Goal: Task Accomplishment & Management: Complete application form

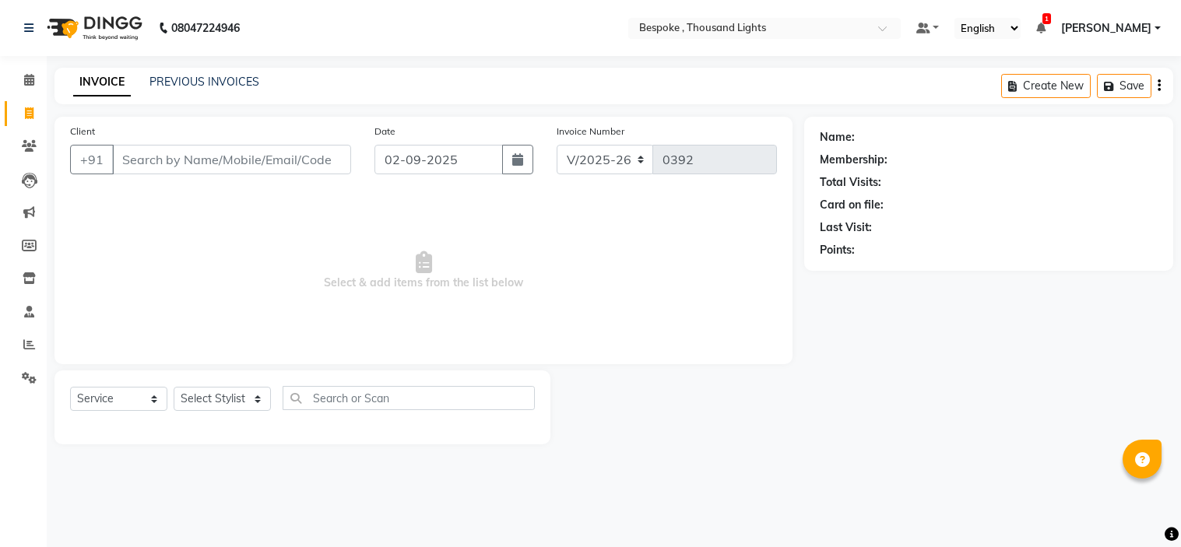
select select "8177"
select select "service"
click at [1101, 23] on ul "Default Panel My Panel English ENGLISH Español العربية मराठी हिंदी ગુજરાતી தமிழ…" at bounding box center [1038, 28] width 260 height 21
click at [1045, 26] on icon at bounding box center [1040, 28] width 9 height 11
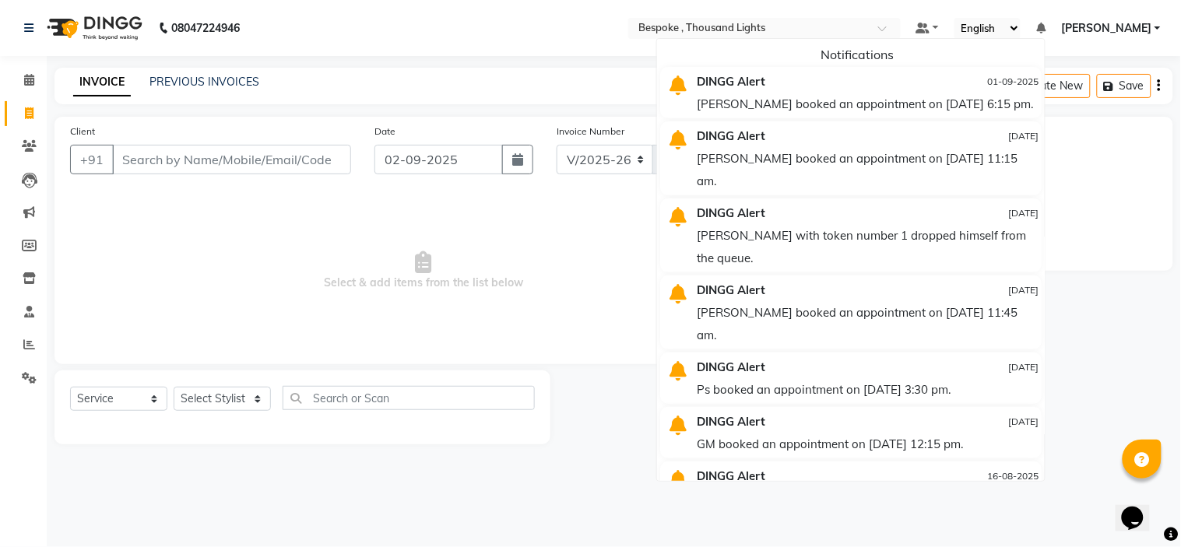
click at [869, 110] on div "[PERSON_NAME] booked an appointment on [DATE] 6:15 pm." at bounding box center [868, 104] width 342 height 23
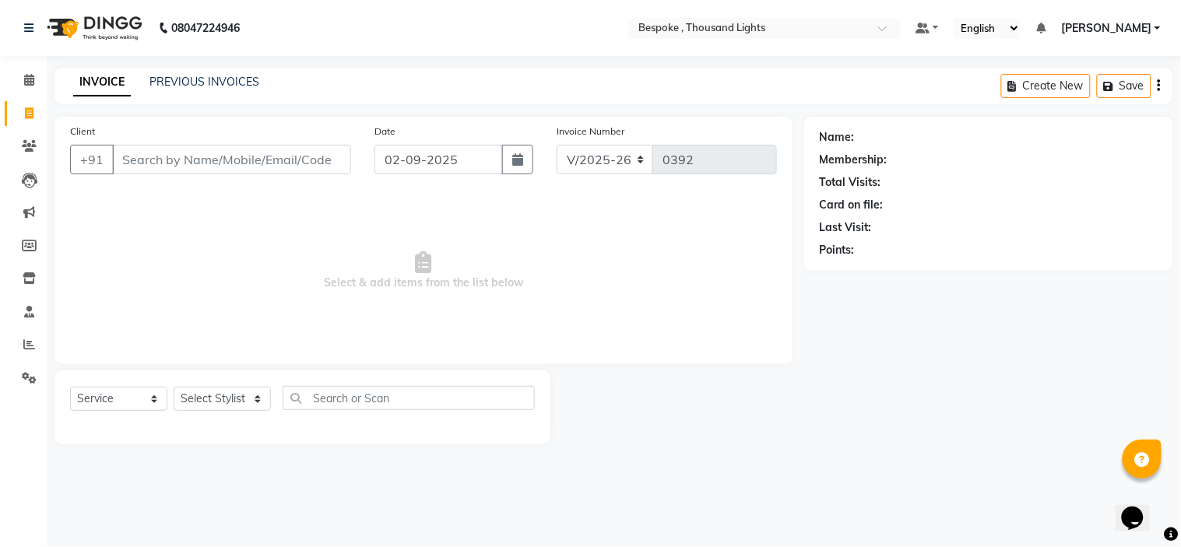
click at [1045, 33] on icon at bounding box center [1040, 28] width 9 height 11
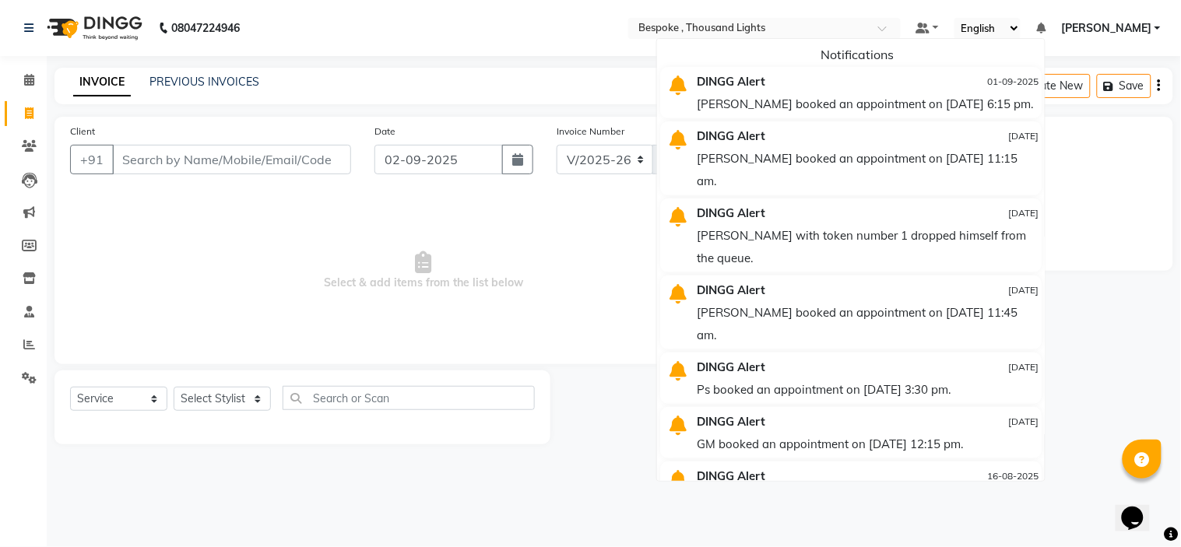
click at [791, 81] on div "DINGG Alert" at bounding box center [807, 81] width 244 height 23
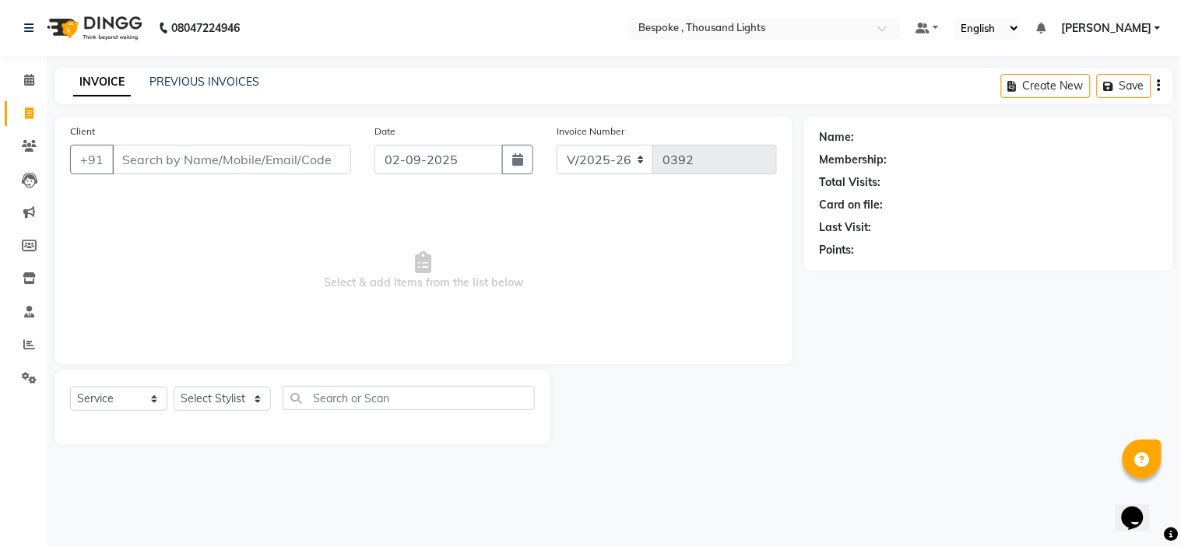
click at [1045, 23] on icon at bounding box center [1040, 28] width 9 height 11
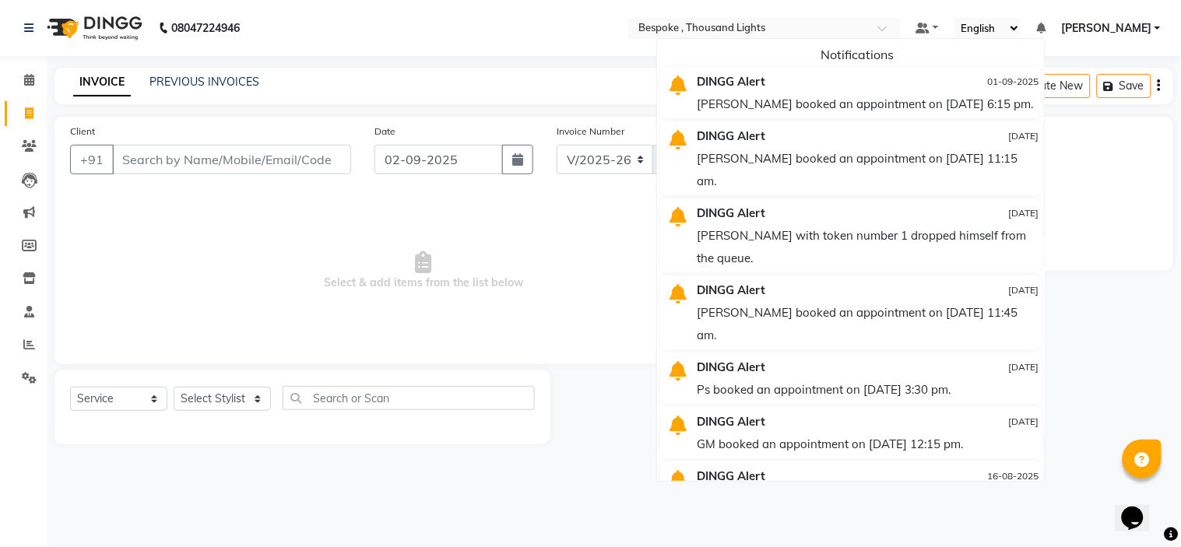
click at [846, 115] on div "[PERSON_NAME] booked an appointment on [DATE] 6:15 pm." at bounding box center [868, 104] width 342 height 23
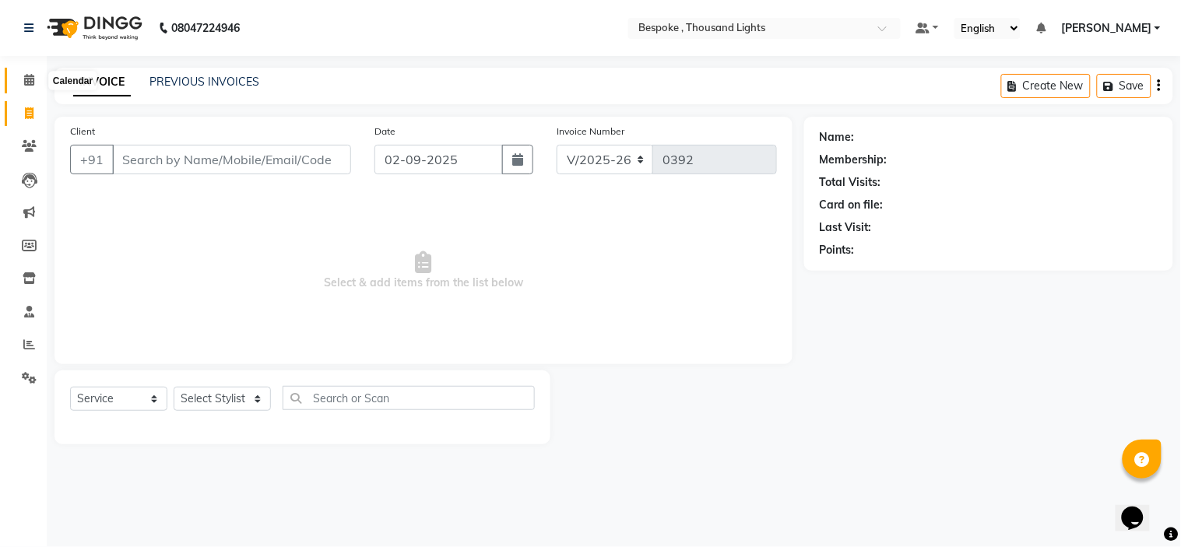
click at [25, 79] on icon at bounding box center [29, 80] width 10 height 12
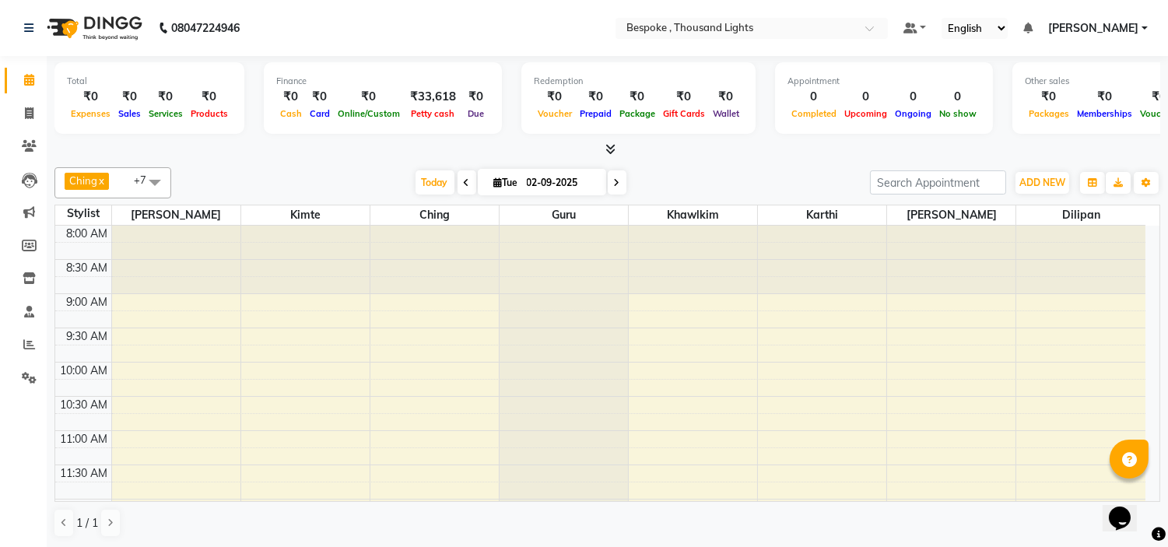
click at [1033, 27] on icon at bounding box center [1027, 28] width 9 height 11
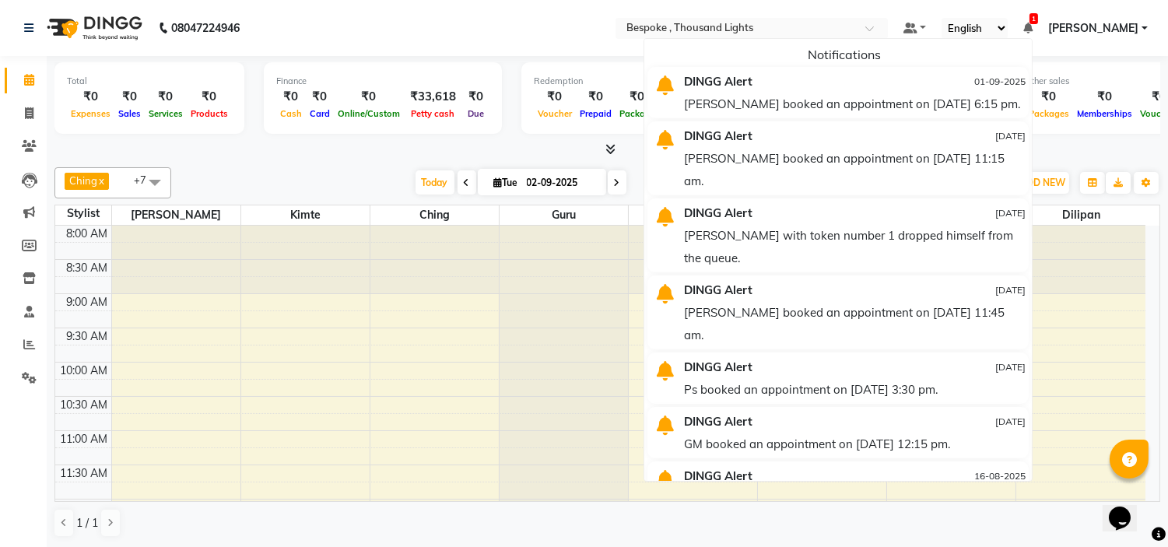
click at [368, 152] on div at bounding box center [607, 150] width 1106 height 16
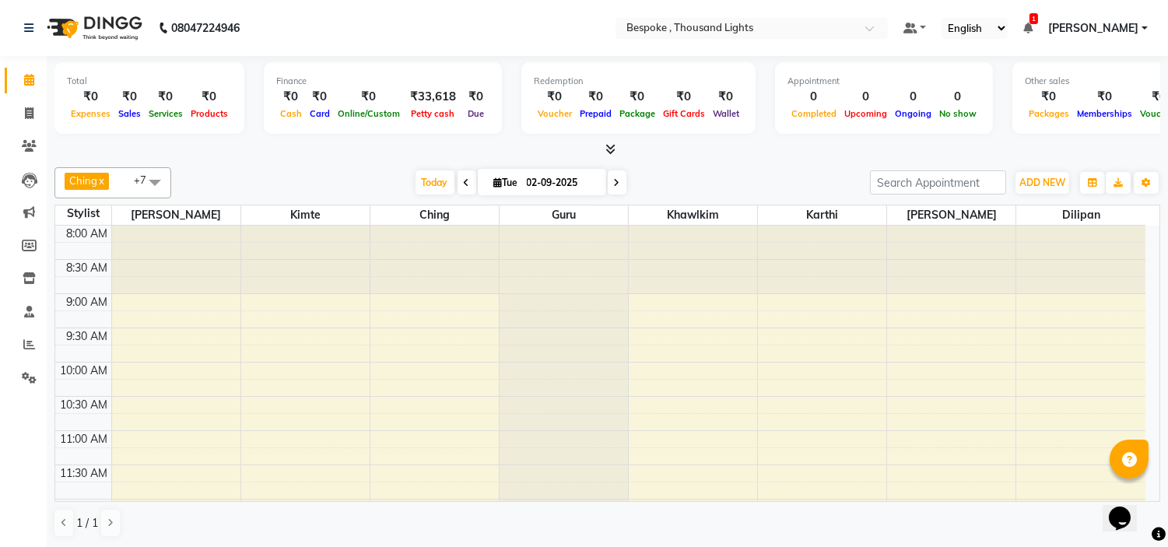
click at [1033, 34] on li "1 Notifications DINGG Alert [DATE] [PERSON_NAME] booked an appointment on [DATE…" at bounding box center [1027, 28] width 9 height 16
click at [1033, 23] on icon at bounding box center [1027, 28] width 9 height 11
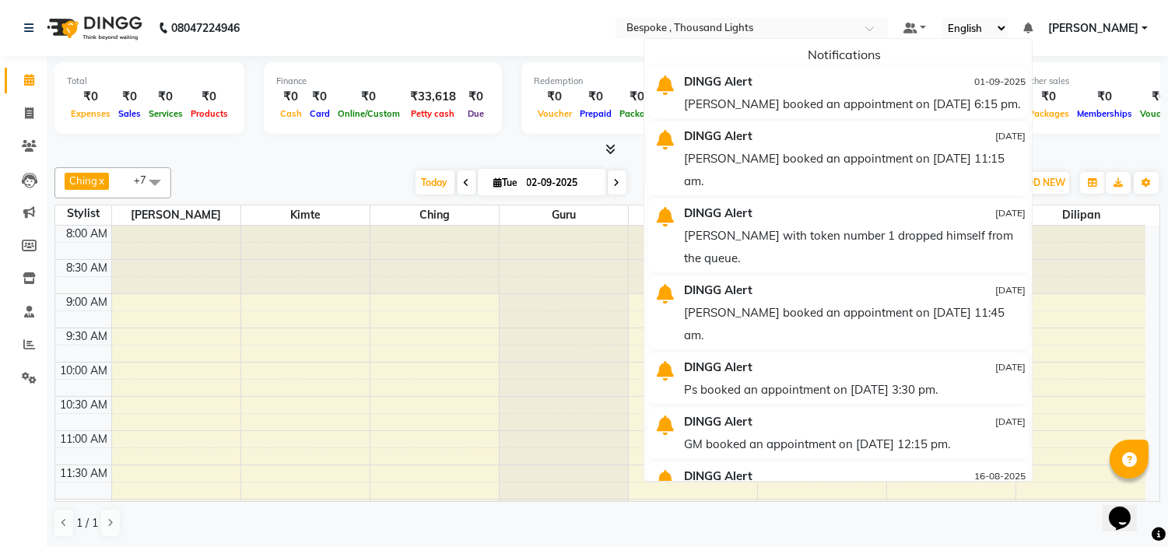
select select "8177"
select select "service"
click at [458, 179] on span at bounding box center [467, 182] width 19 height 24
type input "01-09-2025"
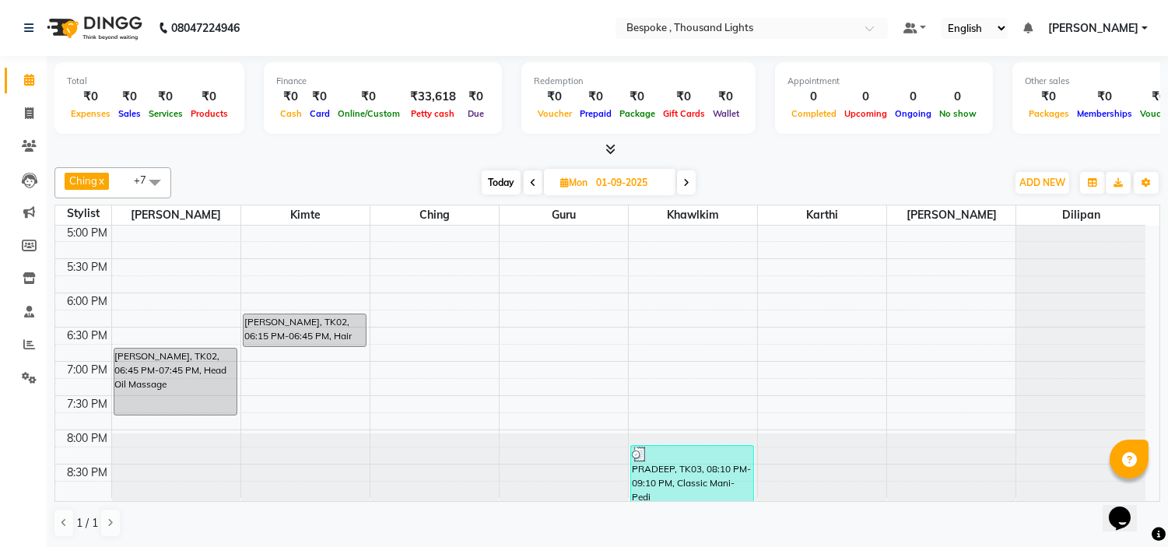
scroll to position [1, 0]
click at [32, 118] on icon at bounding box center [29, 113] width 9 height 12
select select "service"
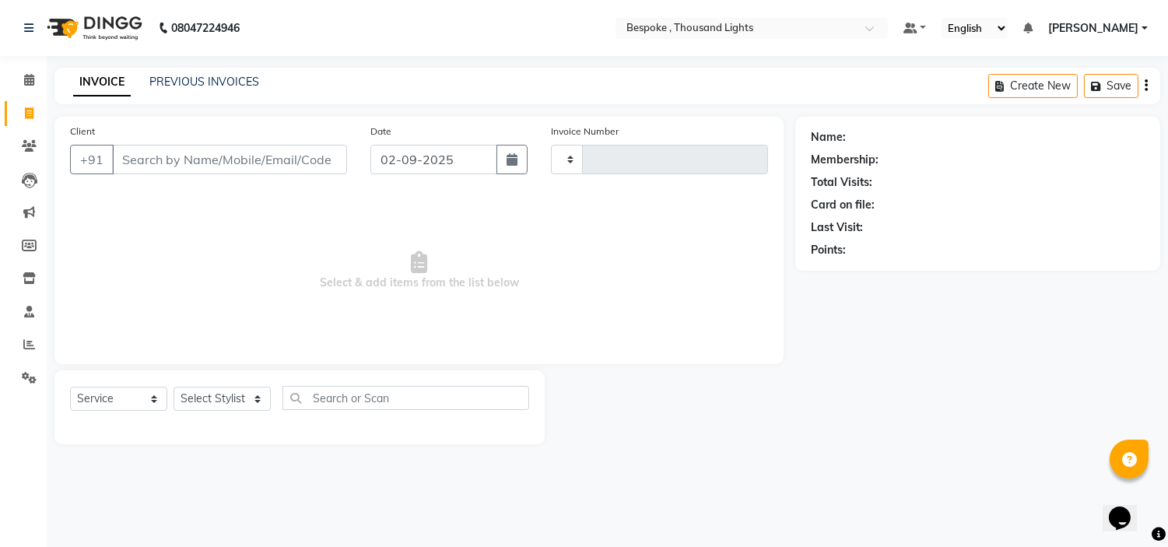
type input "0392"
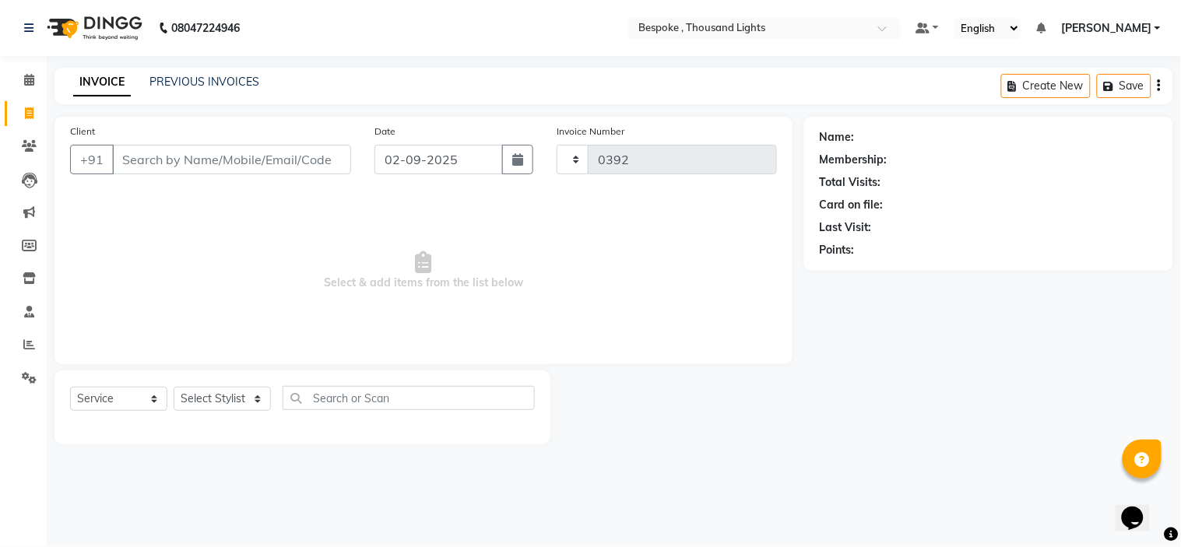
select select "8177"
click at [211, 394] on select "Select Stylist [PERSON_NAME] [PERSON_NAME] Guru [PERSON_NAME] [PERSON_NAME]" at bounding box center [222, 399] width 97 height 24
select select "77391"
click at [174, 388] on select "Select Stylist [PERSON_NAME] [PERSON_NAME] Guru [PERSON_NAME] [PERSON_NAME]" at bounding box center [222, 399] width 97 height 24
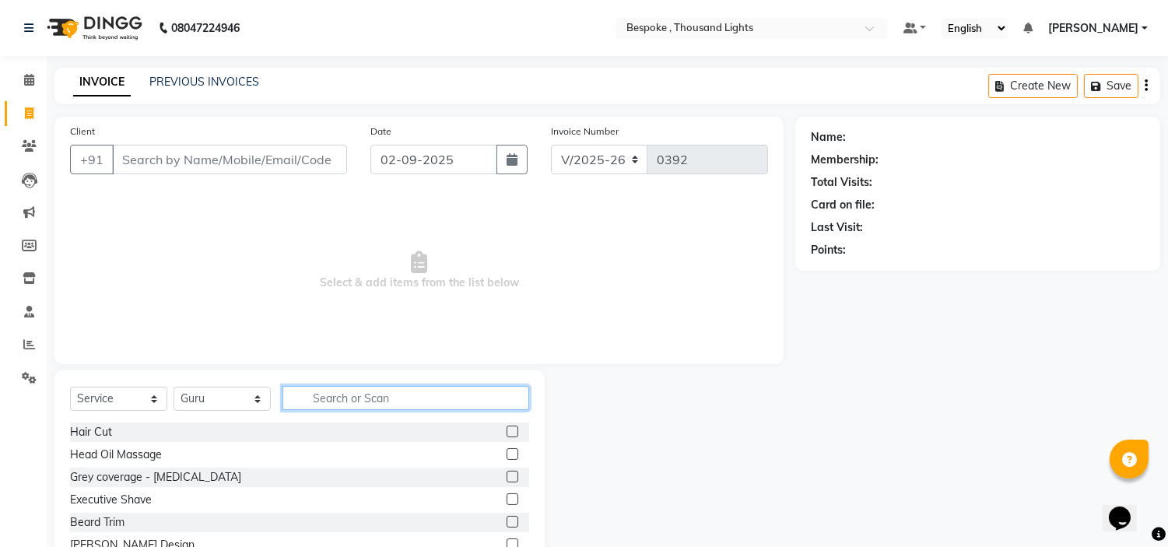
click at [348, 398] on input "text" at bounding box center [406, 398] width 247 height 24
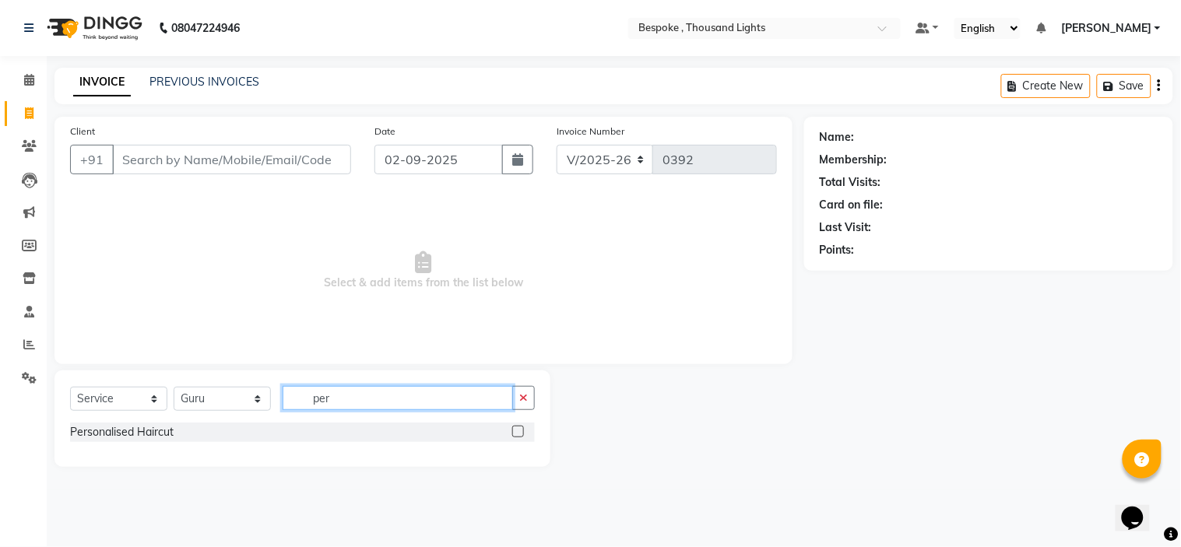
type input "per"
click at [515, 432] on label at bounding box center [518, 432] width 12 height 12
click at [515, 432] on input "checkbox" at bounding box center [517, 432] width 10 height 10
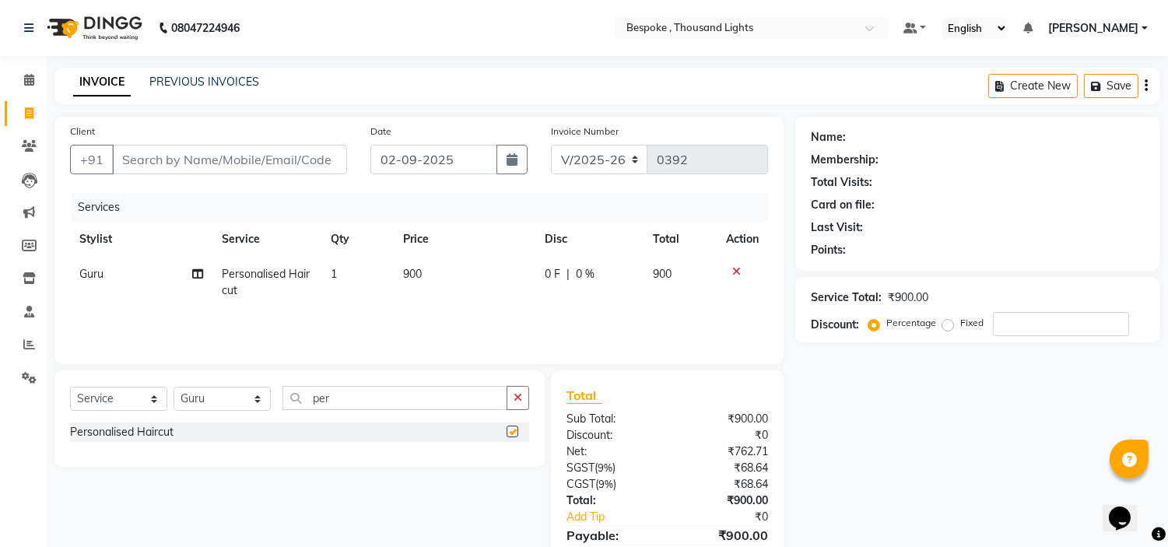
checkbox input "false"
drag, startPoint x: 360, startPoint y: 394, endPoint x: 210, endPoint y: 379, distance: 150.2
click at [210, 379] on div "Select Service Product Membership Package Voucher Prepaid Gift Card Select Styl…" at bounding box center [299, 418] width 490 height 97
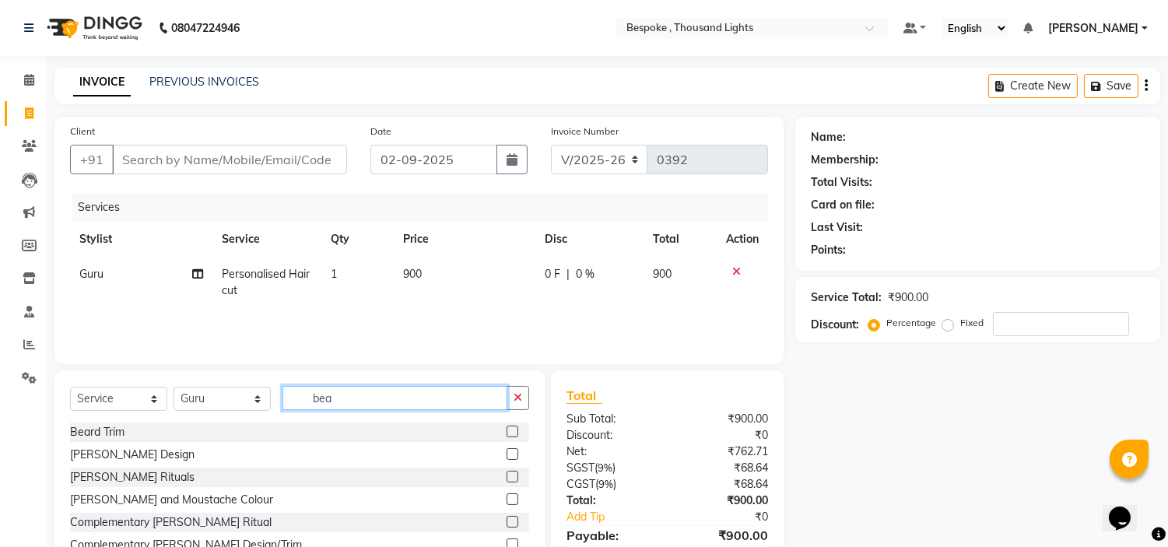
type input "bea"
click at [514, 454] on label at bounding box center [513, 454] width 12 height 12
click at [514, 454] on input "checkbox" at bounding box center [512, 455] width 10 height 10
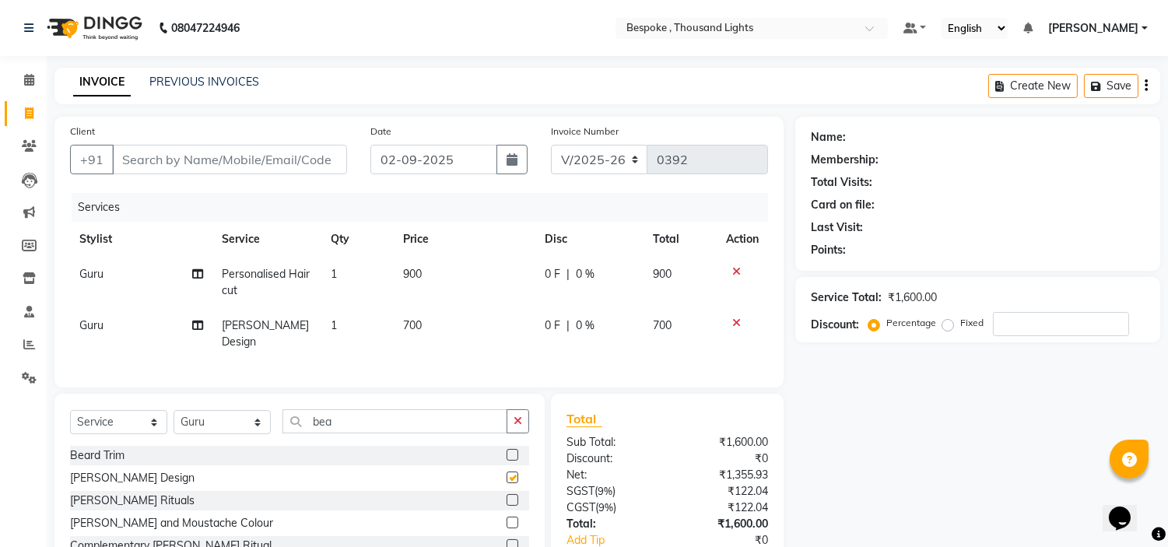
checkbox input "false"
click at [182, 164] on input "Client" at bounding box center [229, 160] width 235 height 30
type input "R"
type input "0"
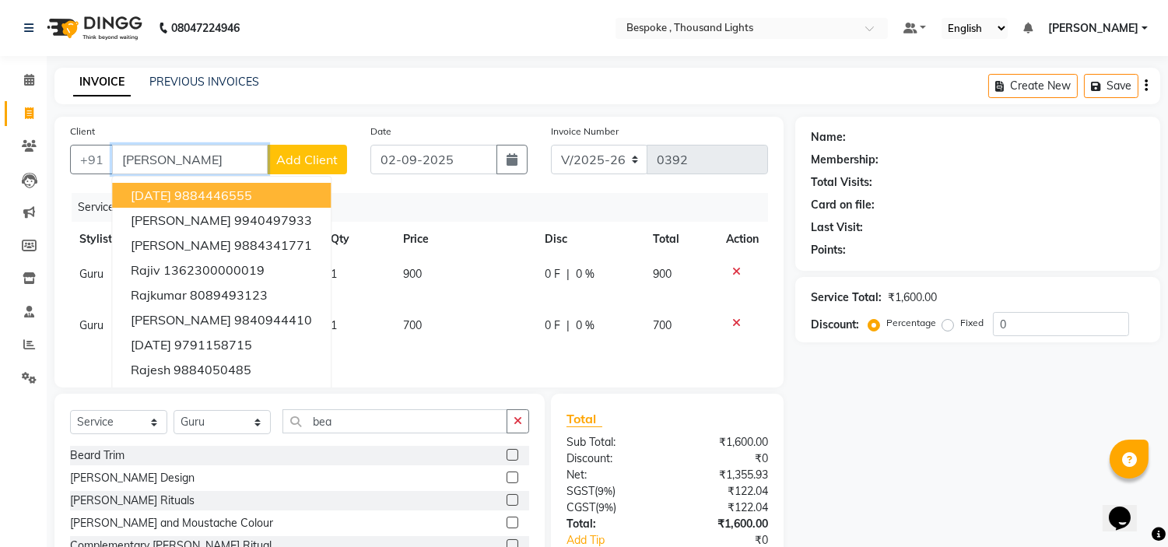
type input "[PERSON_NAME]"
click at [324, 161] on span "Add Client" at bounding box center [306, 160] width 61 height 16
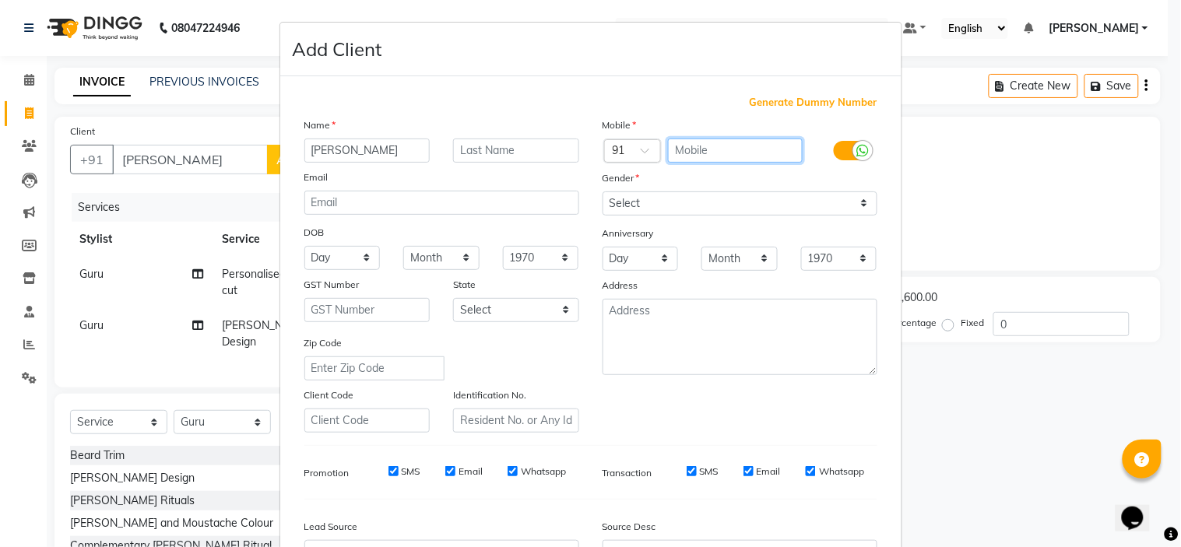
click at [736, 146] on input "text" at bounding box center [735, 151] width 135 height 24
type input "9344494438"
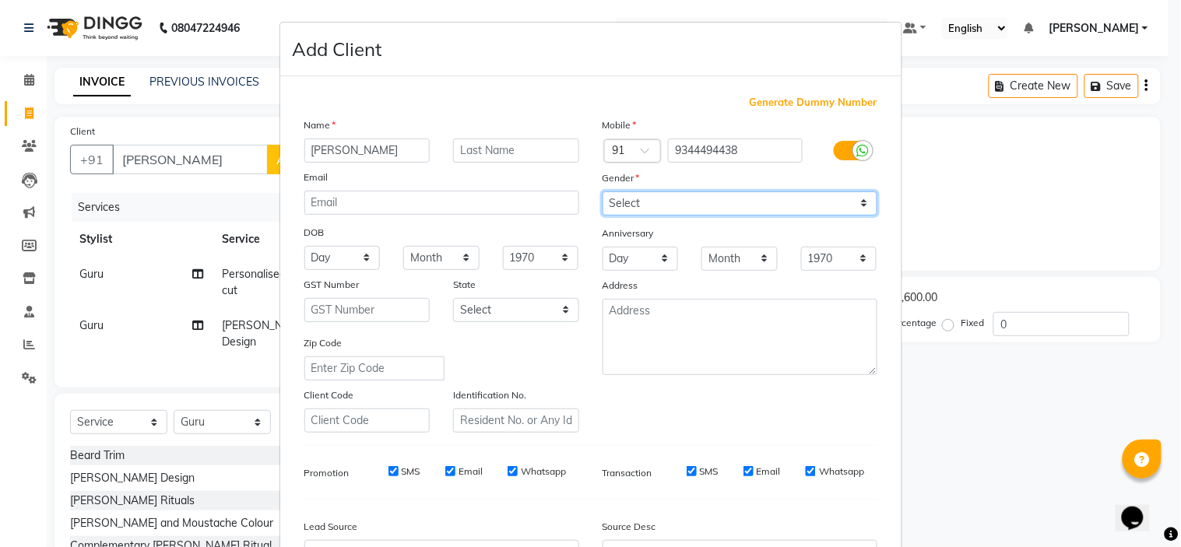
click at [675, 202] on select "Select [DEMOGRAPHIC_DATA] [DEMOGRAPHIC_DATA] Other Prefer Not To Say" at bounding box center [739, 203] width 275 height 24
select select "[DEMOGRAPHIC_DATA]"
click at [602, 191] on select "Select [DEMOGRAPHIC_DATA] [DEMOGRAPHIC_DATA] Other Prefer Not To Say" at bounding box center [739, 203] width 275 height 24
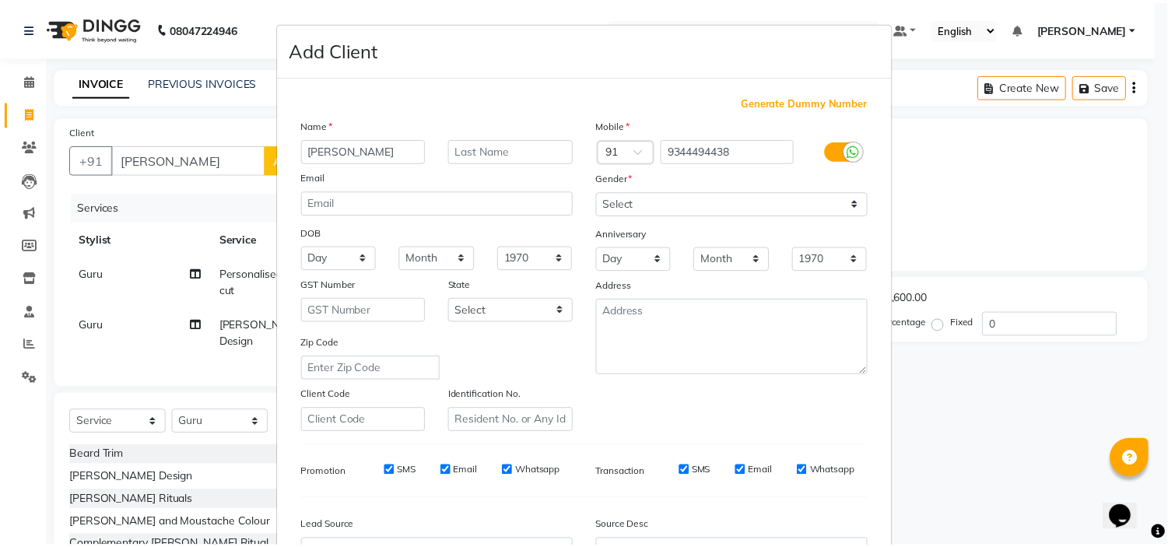
scroll to position [172, 0]
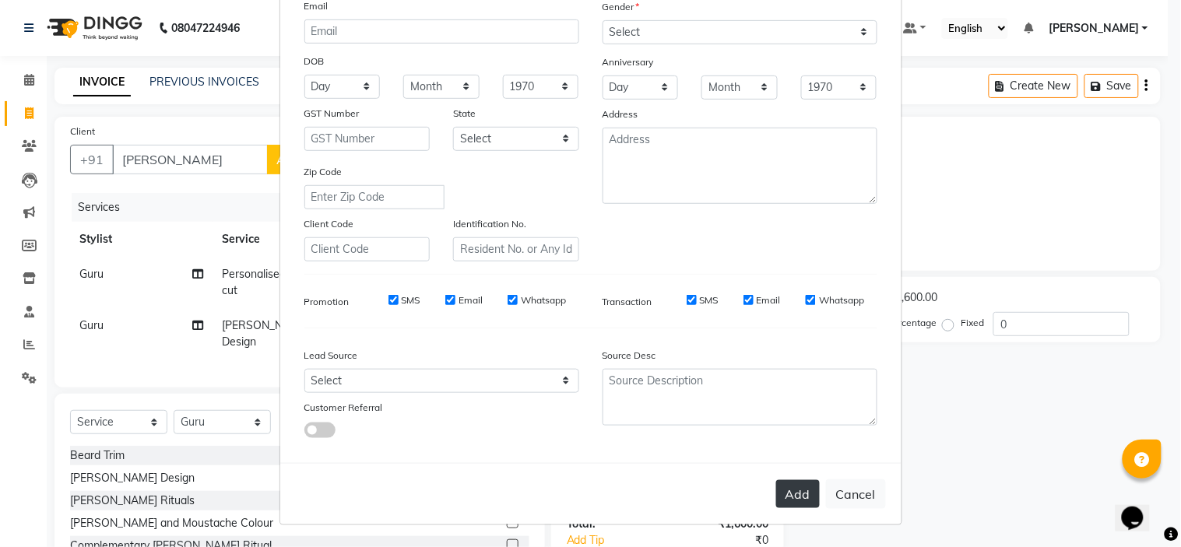
click at [780, 499] on button "Add" at bounding box center [798, 494] width 44 height 28
type input "9344494438"
select select
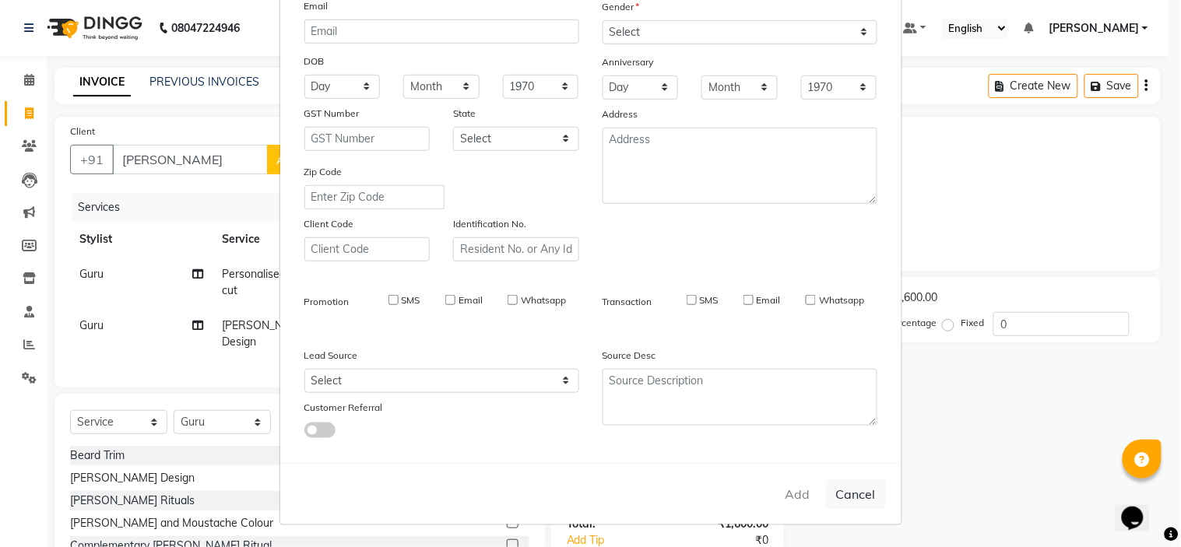
select select
checkbox input "false"
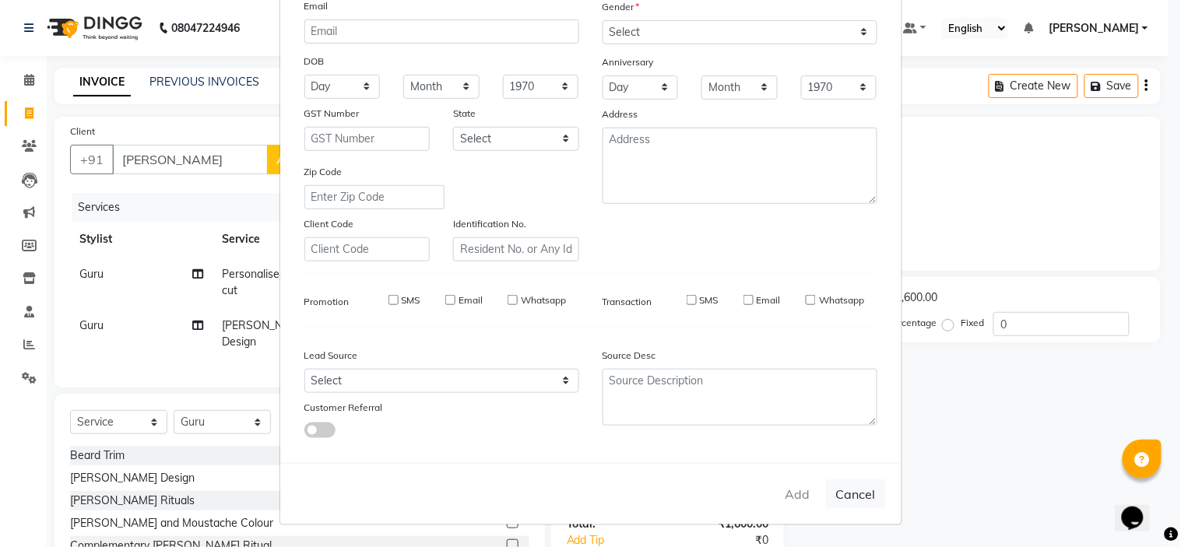
checkbox input "false"
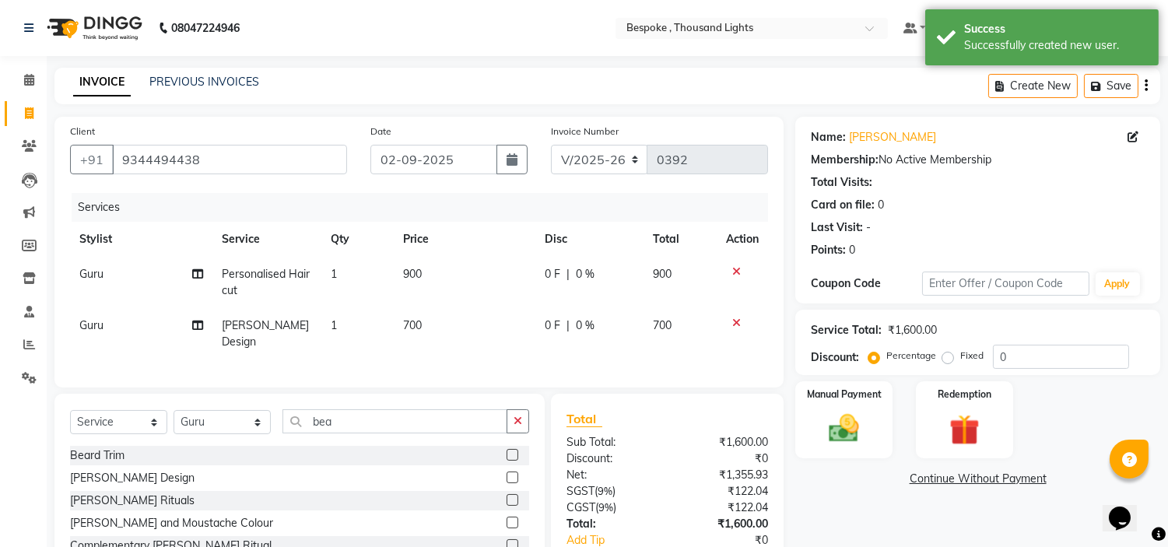
scroll to position [5, 0]
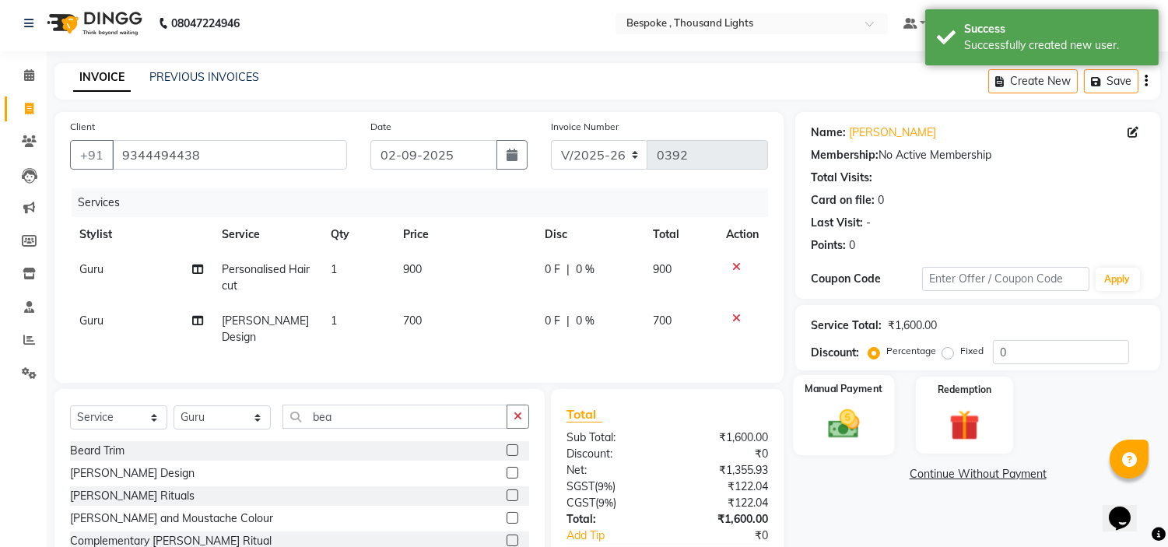
click at [847, 422] on img at bounding box center [844, 424] width 51 height 37
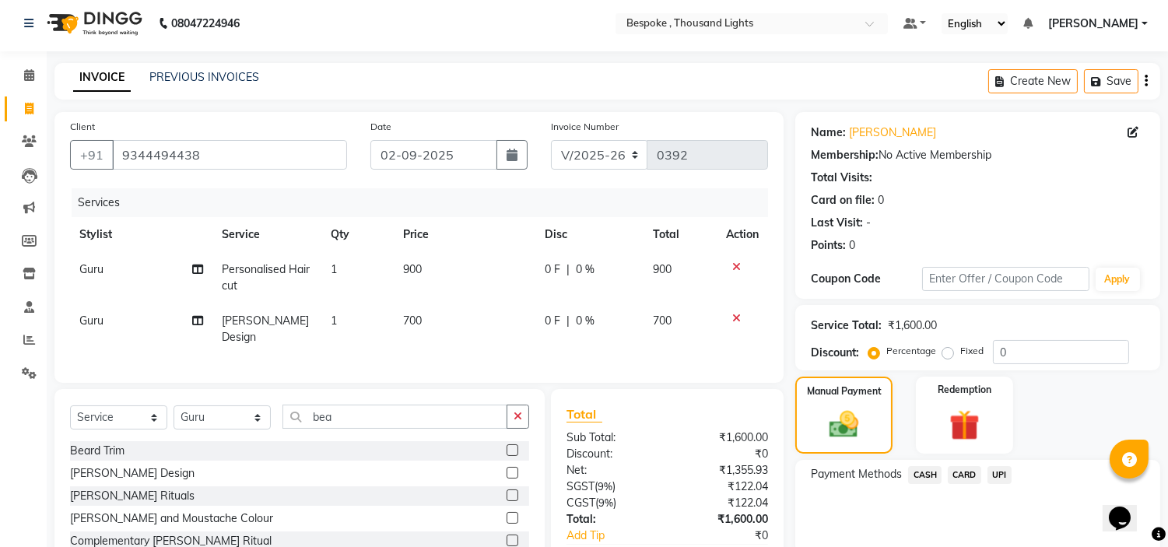
click at [992, 476] on span "UPI" at bounding box center [1000, 475] width 24 height 18
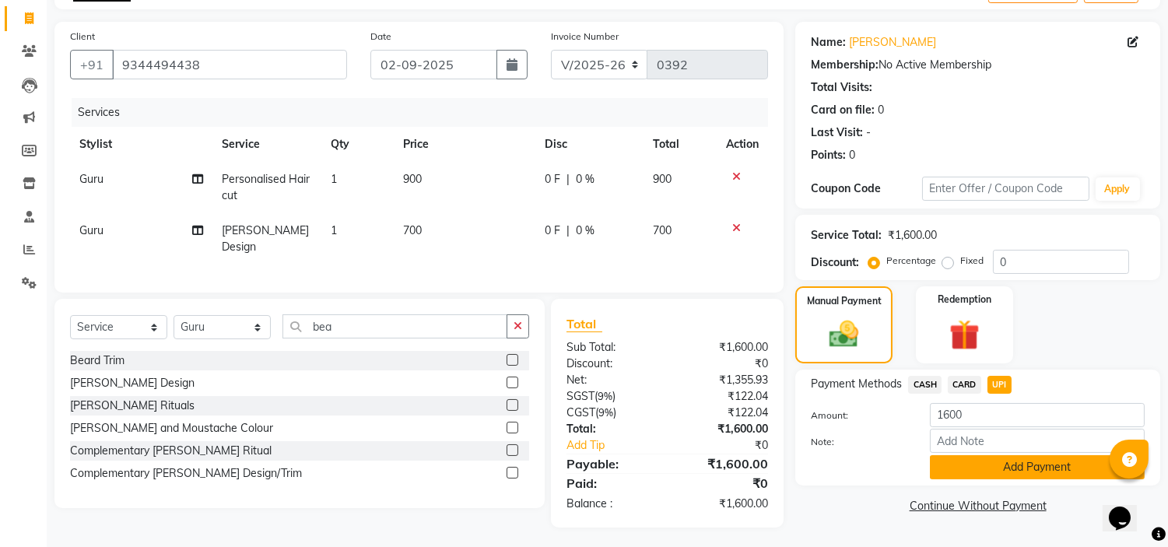
click at [1026, 462] on button "Add Payment" at bounding box center [1037, 467] width 215 height 24
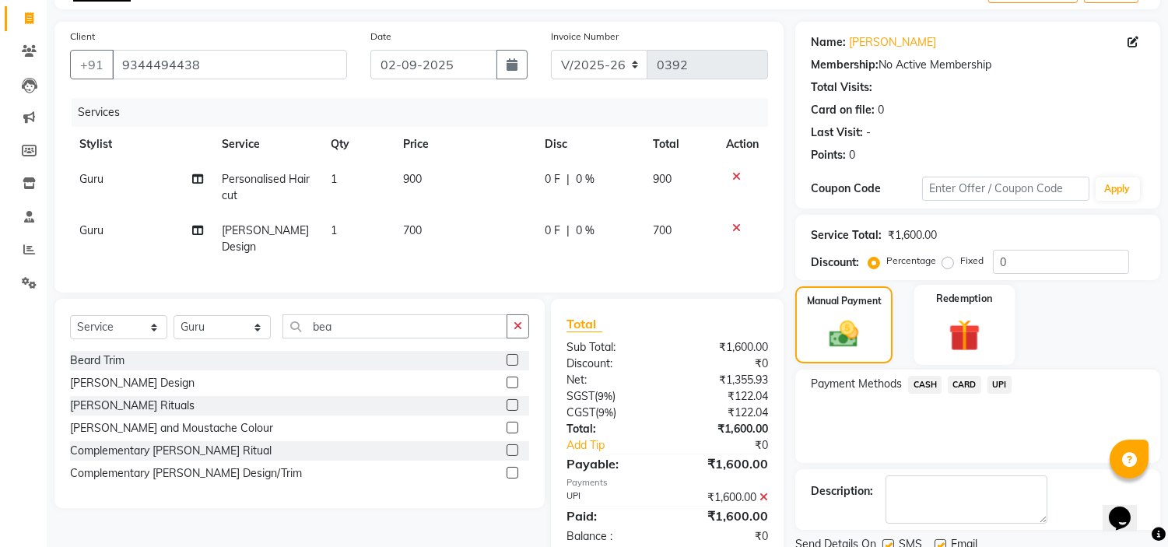
scroll to position [117, 0]
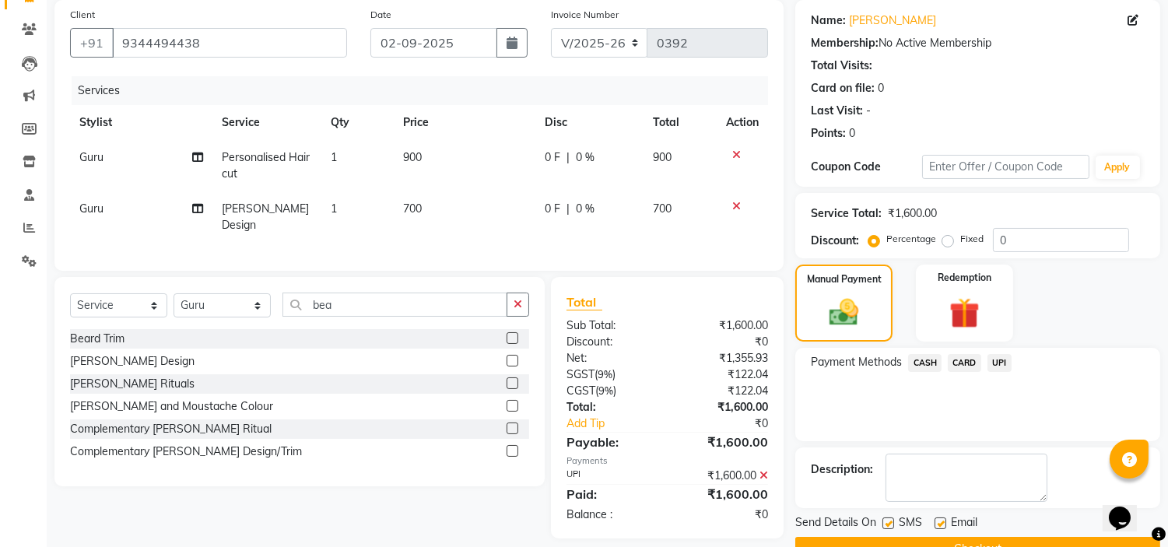
click at [999, 362] on span "UPI" at bounding box center [1000, 363] width 24 height 18
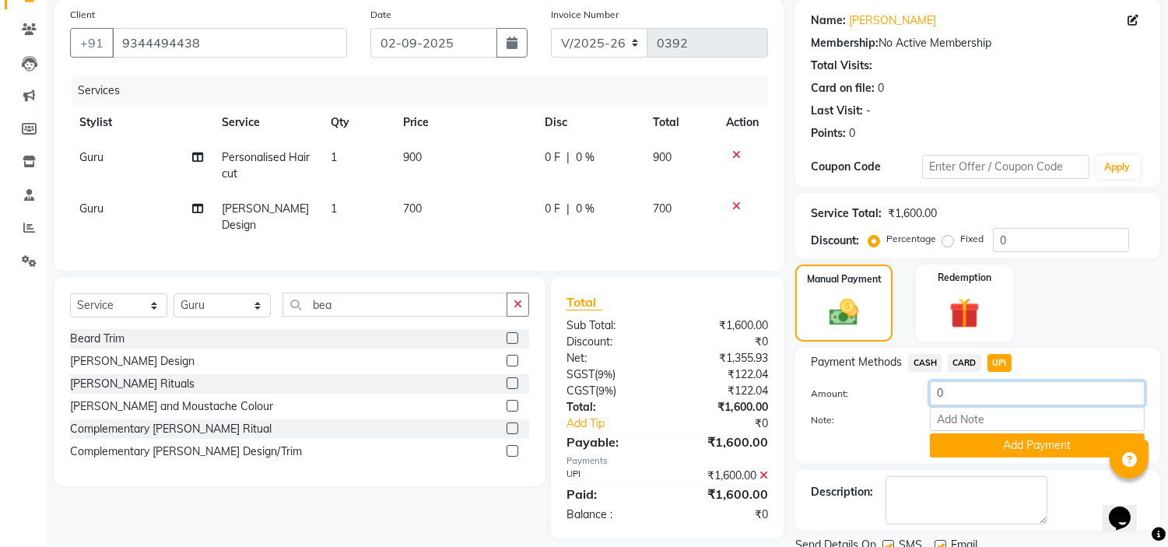
click at [947, 394] on input "0" at bounding box center [1037, 393] width 215 height 24
click at [898, 415] on label "Note:" at bounding box center [858, 420] width 119 height 14
click at [930, 415] on input "Note:" at bounding box center [1037, 419] width 215 height 24
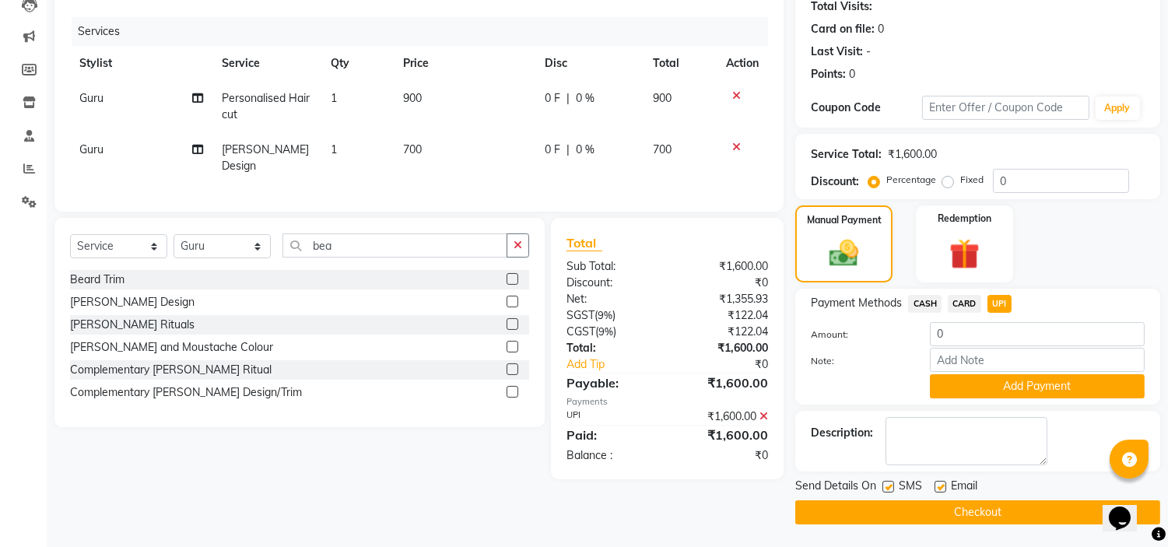
click at [763, 413] on icon at bounding box center [764, 416] width 9 height 11
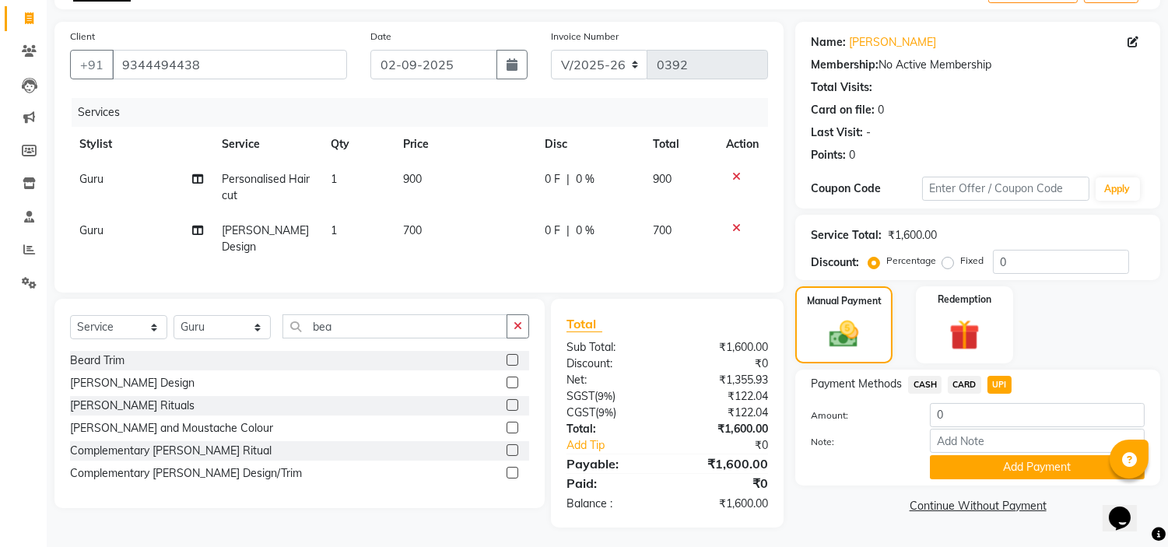
click at [1005, 382] on span "UPI" at bounding box center [1000, 385] width 24 height 18
type input "1600"
click at [956, 384] on span "CARD" at bounding box center [964, 385] width 33 height 18
click at [1005, 381] on span "UPI" at bounding box center [1000, 385] width 24 height 18
click at [978, 467] on button "Add Payment" at bounding box center [1037, 467] width 215 height 24
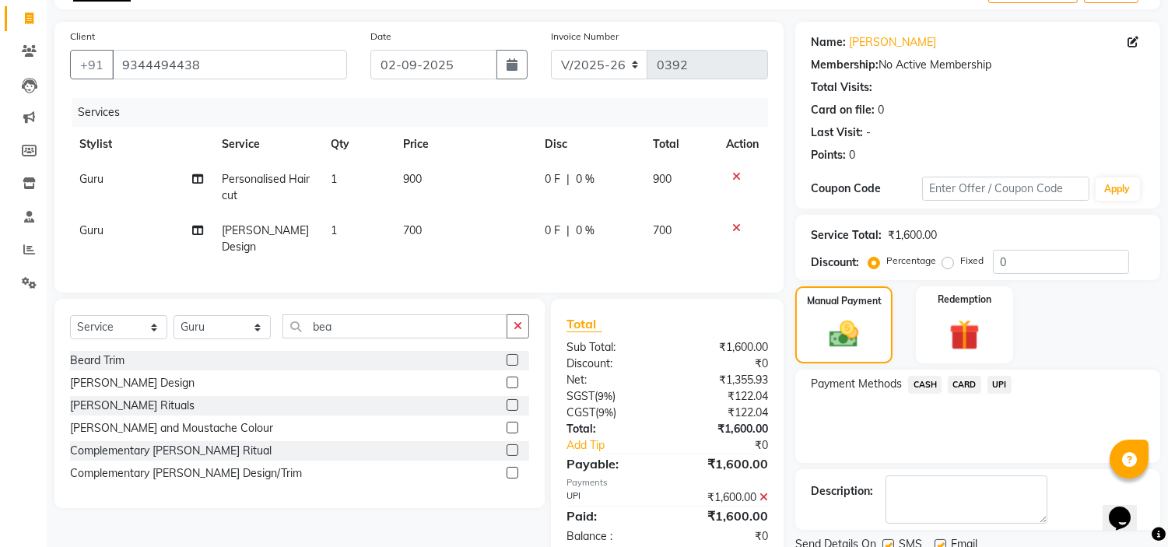
scroll to position [153, 0]
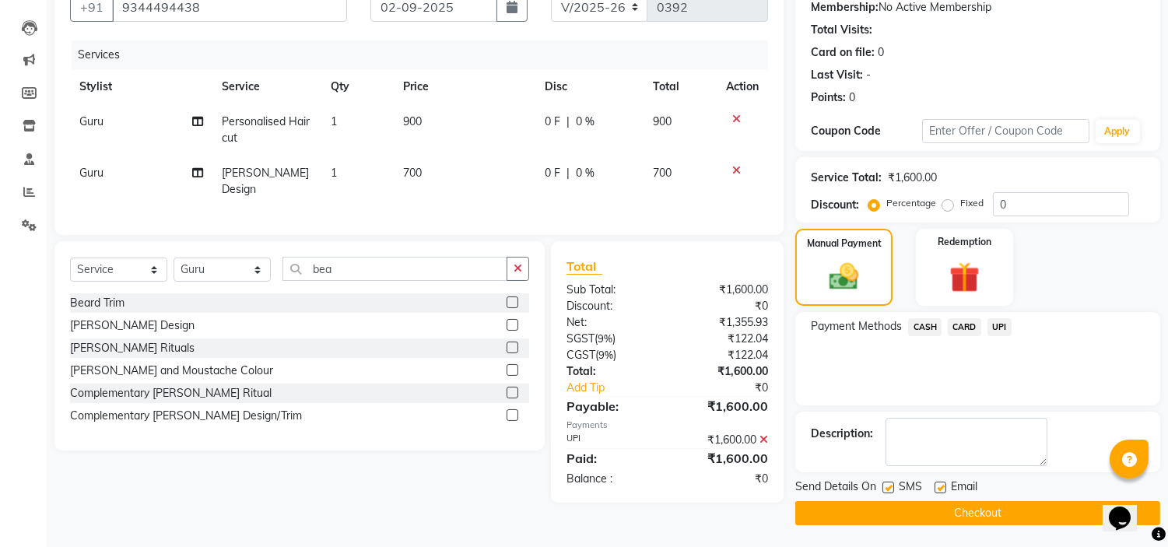
click at [929, 514] on button "Checkout" at bounding box center [977, 513] width 365 height 24
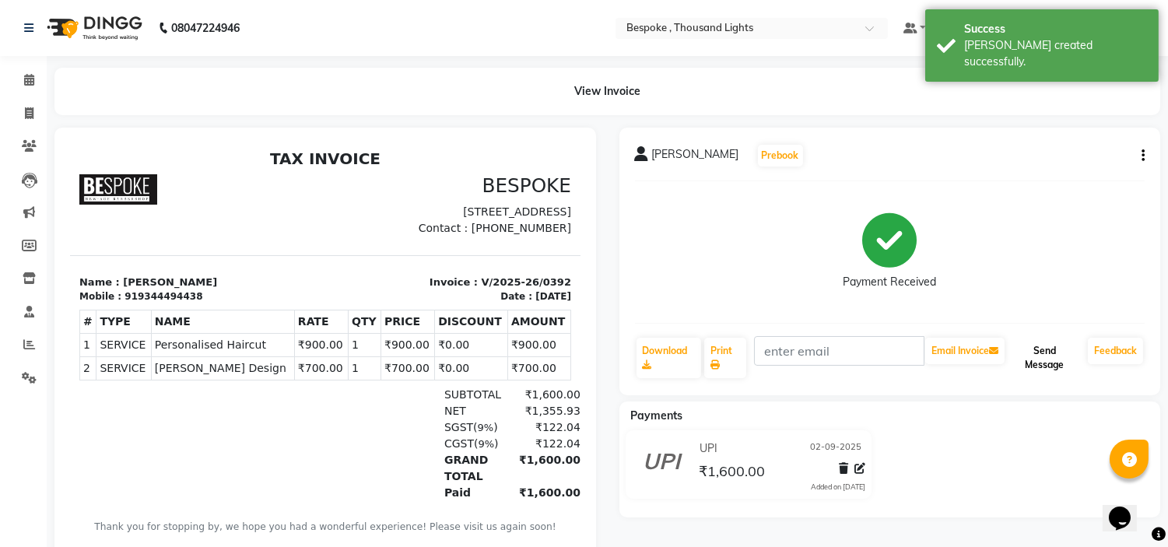
click at [1055, 367] on button "Send Message" at bounding box center [1045, 358] width 74 height 40
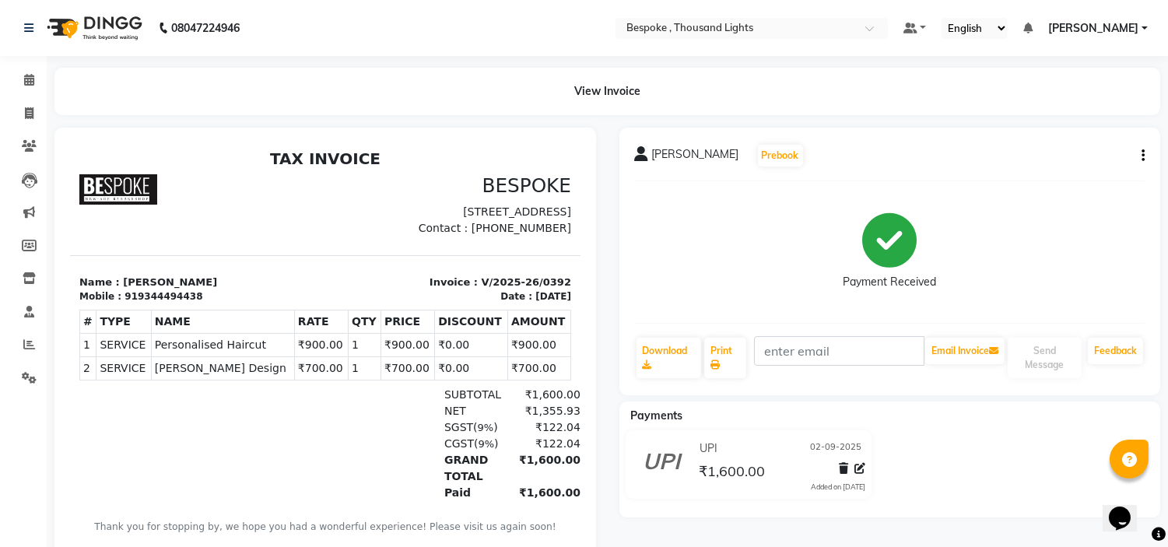
click at [1033, 28] on icon at bounding box center [1027, 28] width 9 height 11
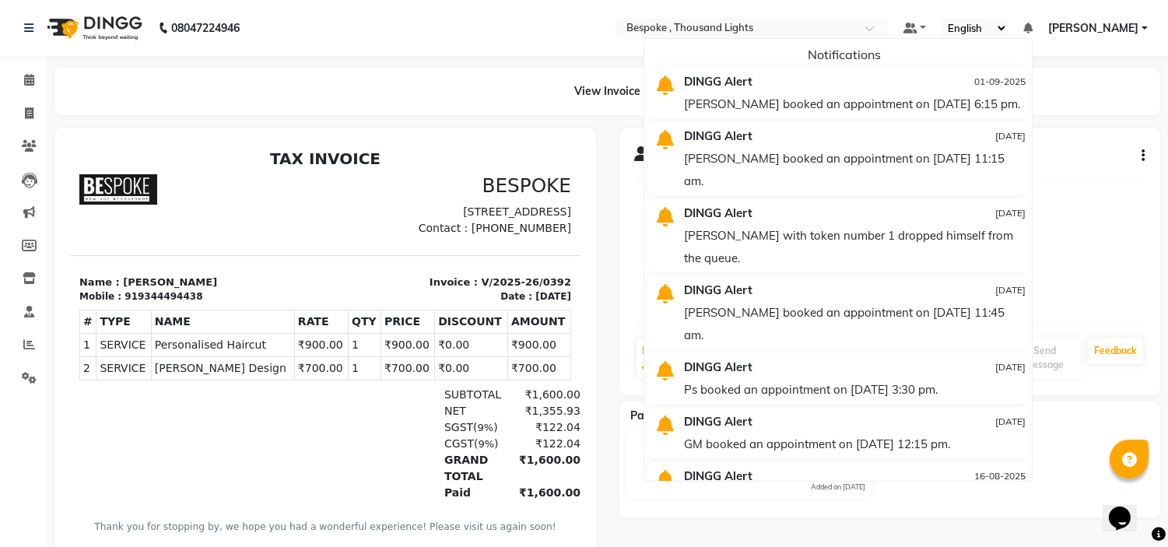
click at [439, 52] on nav "08047224946 Select Location × Bespoke , Thousand Lights Default Panel My Panel …" at bounding box center [584, 28] width 1168 height 56
